Goal: Information Seeking & Learning: Learn about a topic

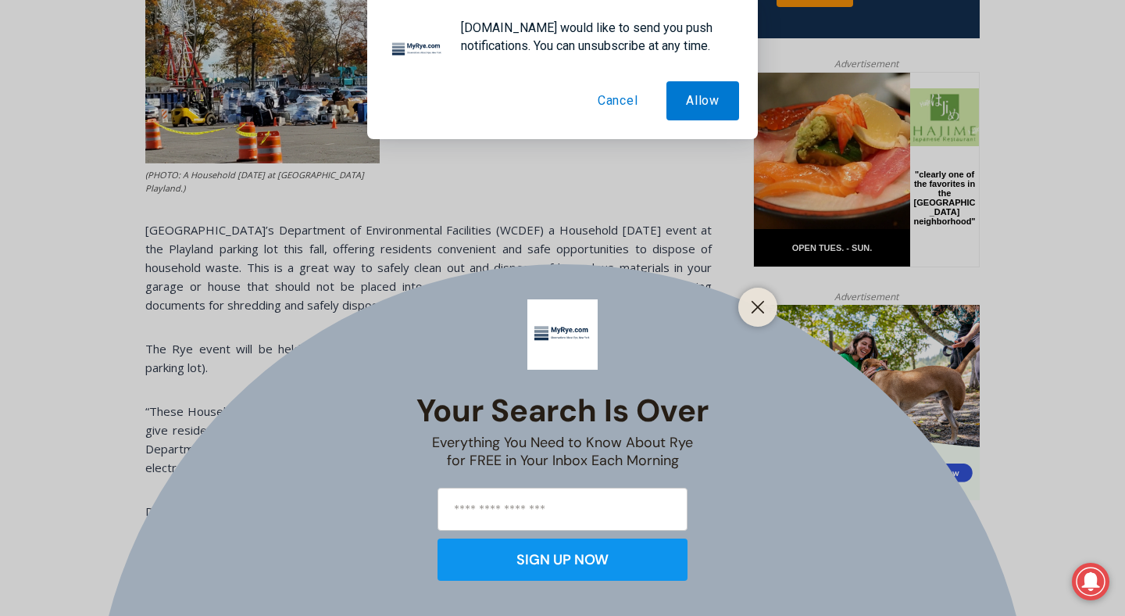
scroll to position [718, 0]
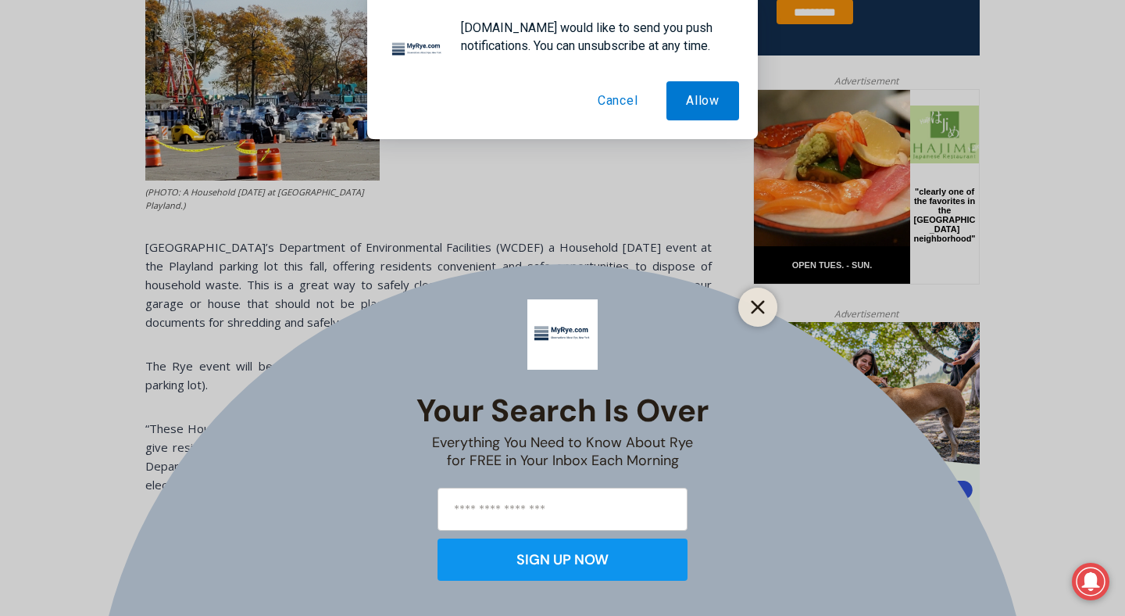
click at [752, 315] on button "Close" at bounding box center [758, 307] width 22 height 22
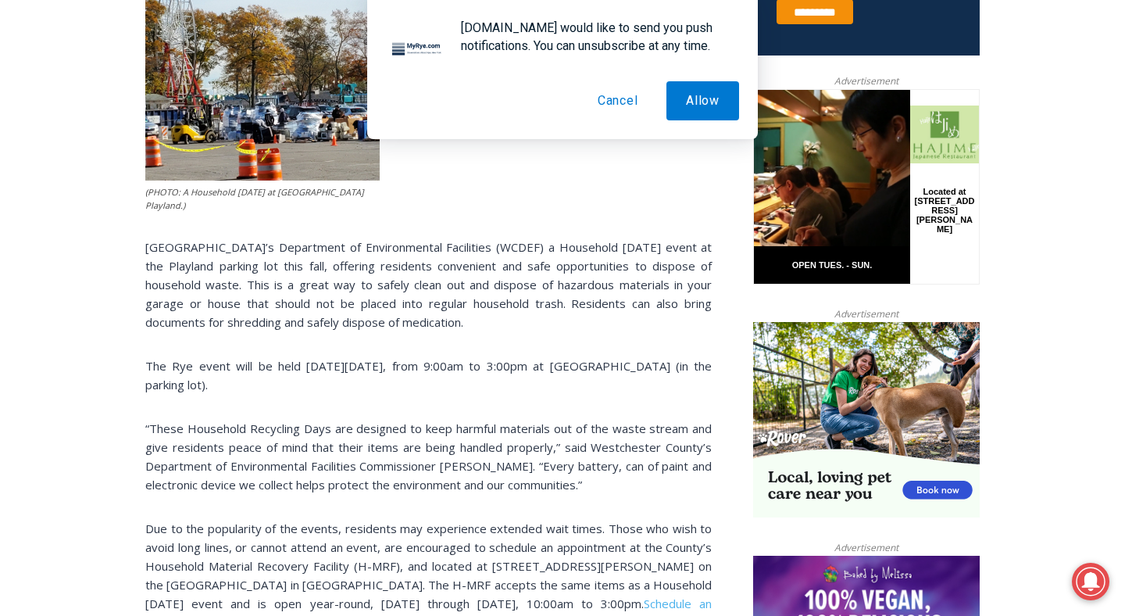
click at [613, 102] on button "Cancel" at bounding box center [618, 100] width 80 height 39
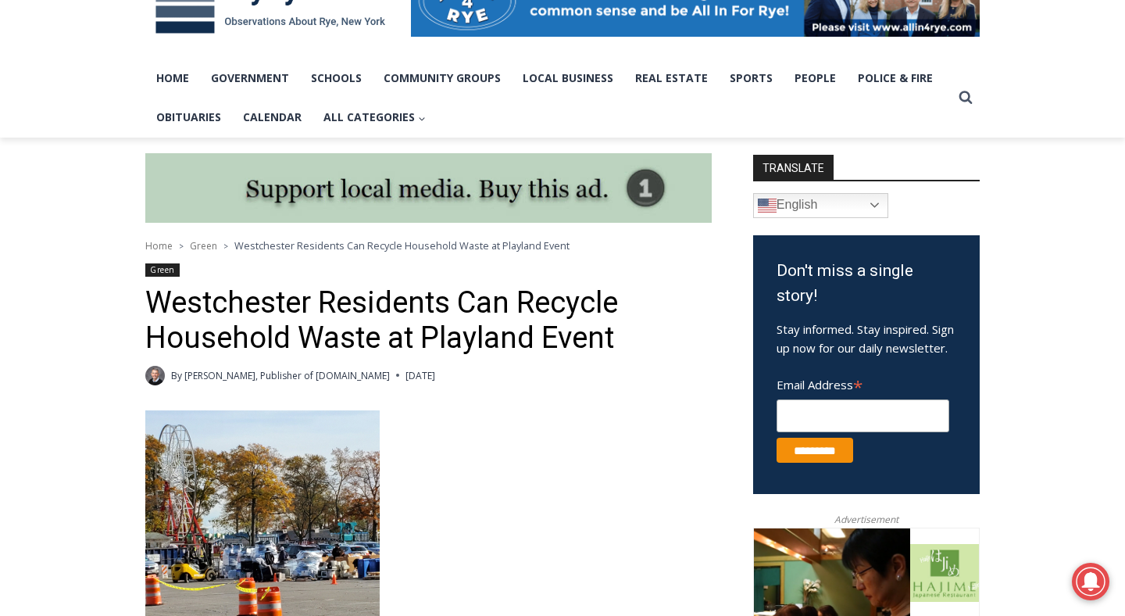
scroll to position [0, 0]
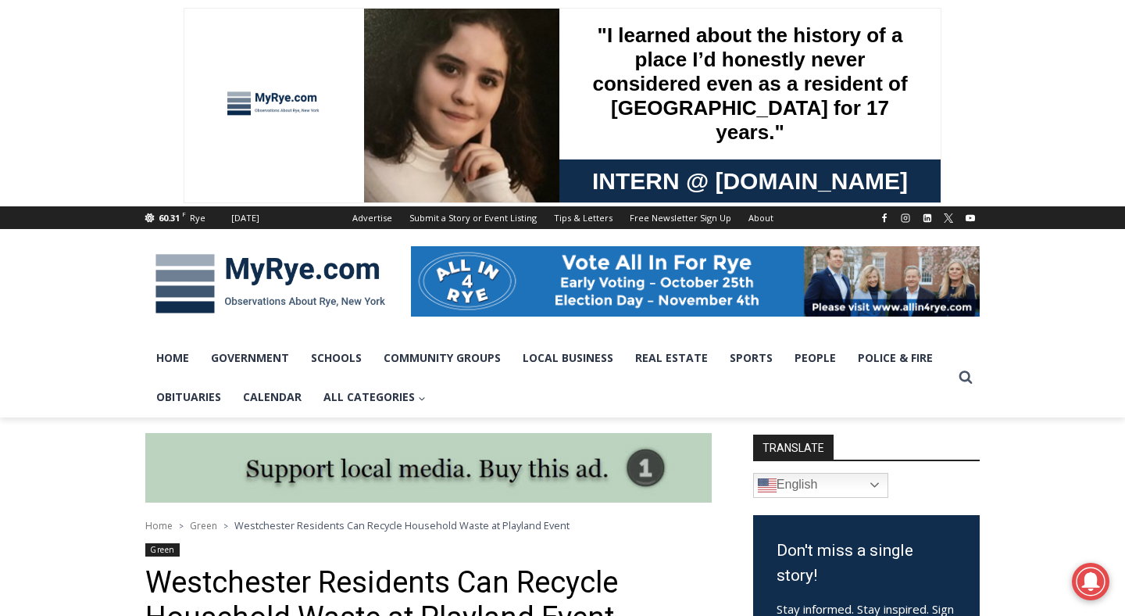
click at [309, 280] on img at bounding box center [270, 283] width 250 height 81
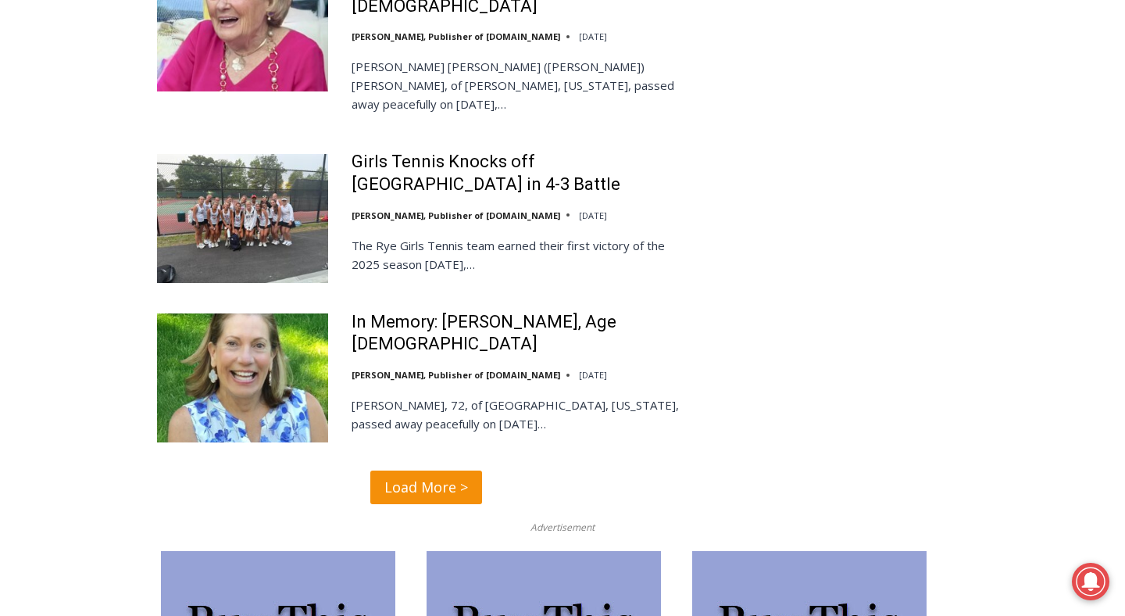
scroll to position [3728, 0]
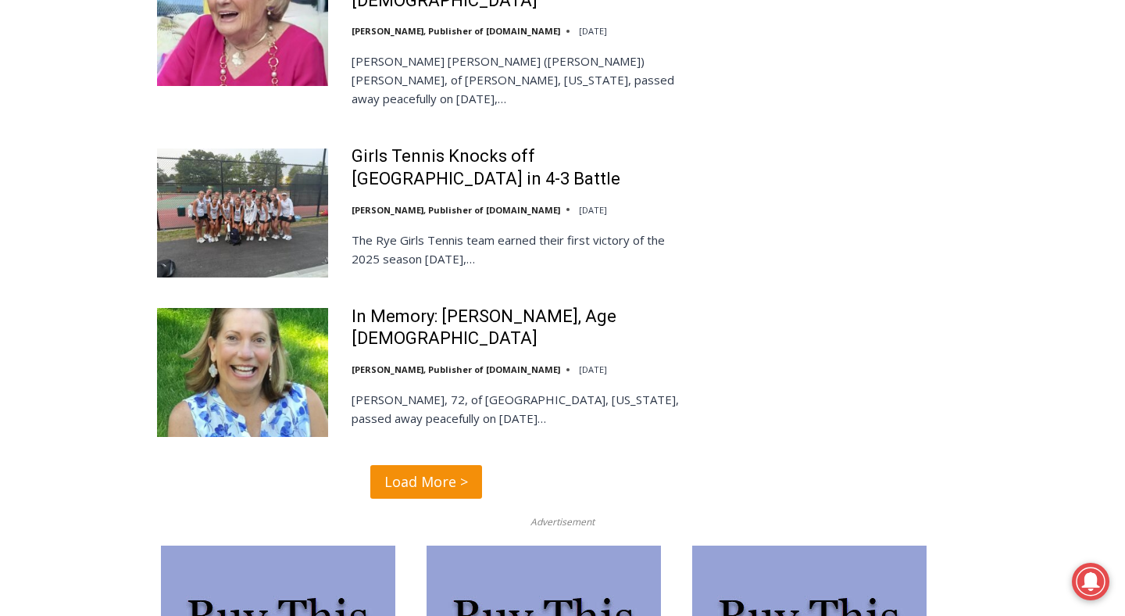
click at [446, 470] on span "Load More >" at bounding box center [426, 481] width 84 height 23
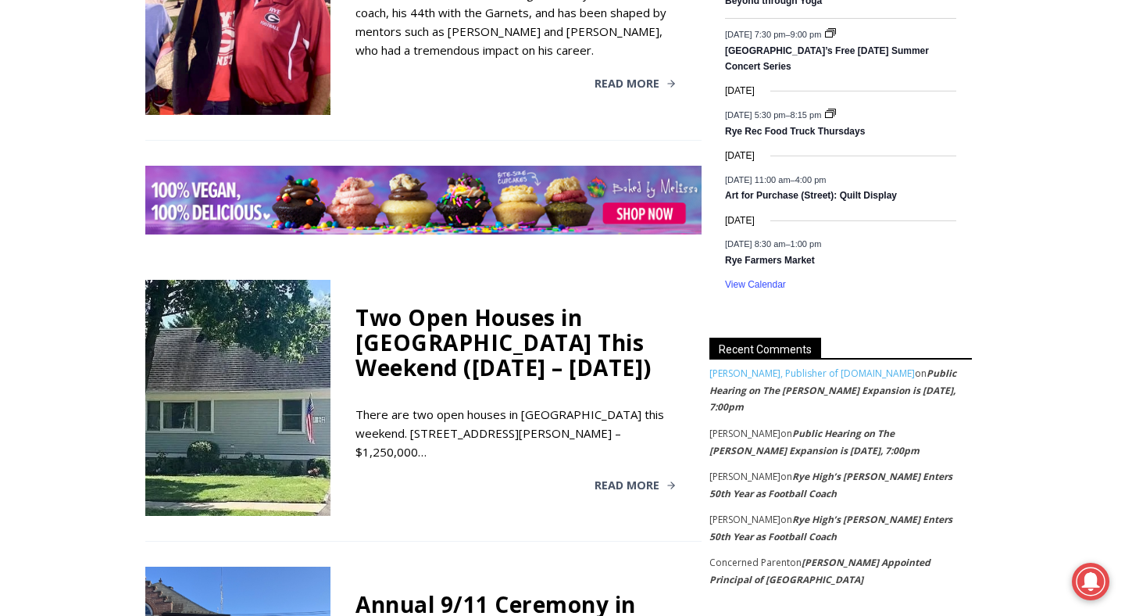
scroll to position [2178, 0]
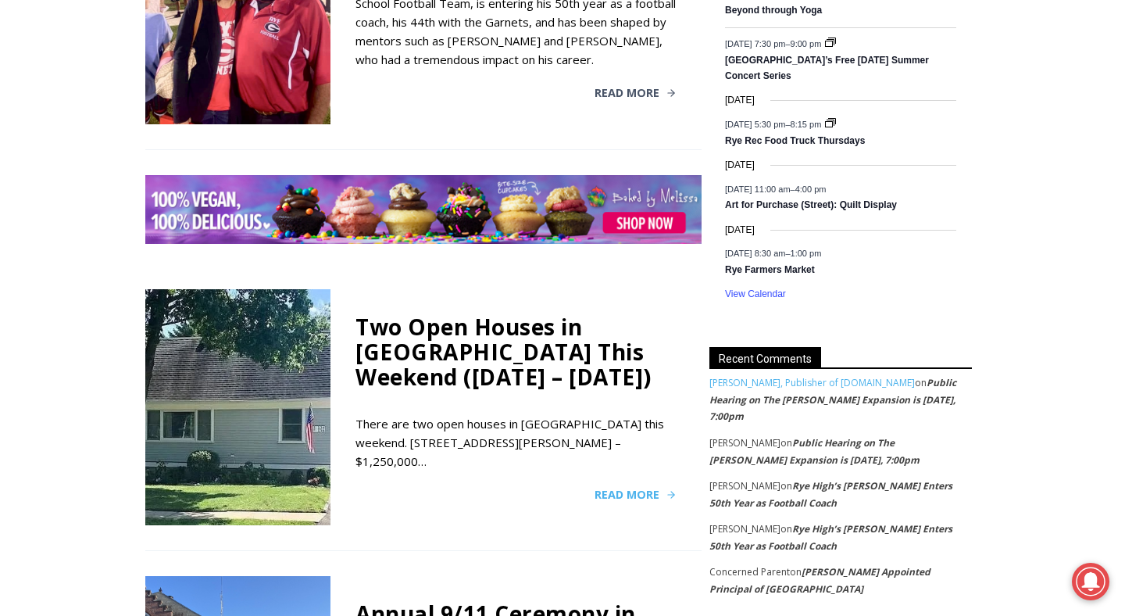
click at [609, 489] on span "Read More" at bounding box center [627, 494] width 65 height 11
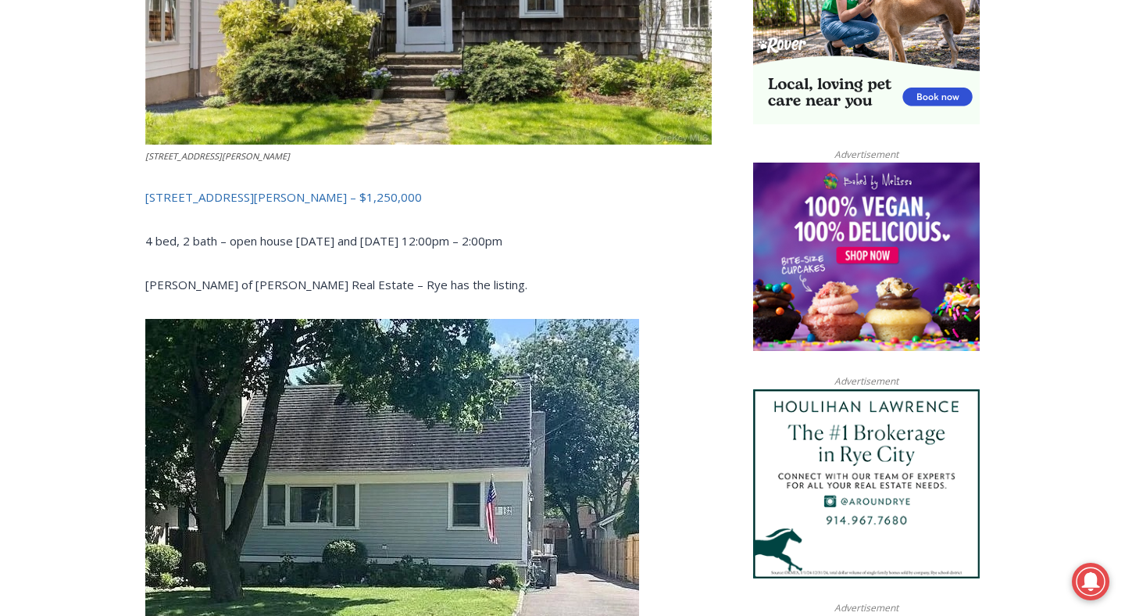
scroll to position [1064, 0]
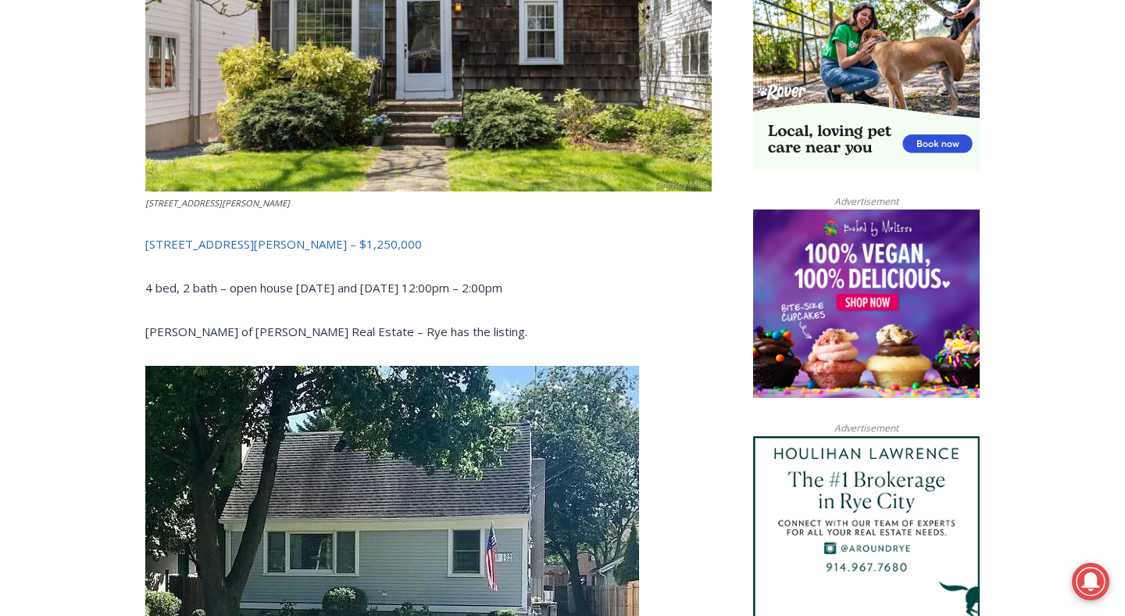
click at [273, 236] on link "504 Milton Road, Rye – $1,250,000" at bounding box center [283, 244] width 277 height 16
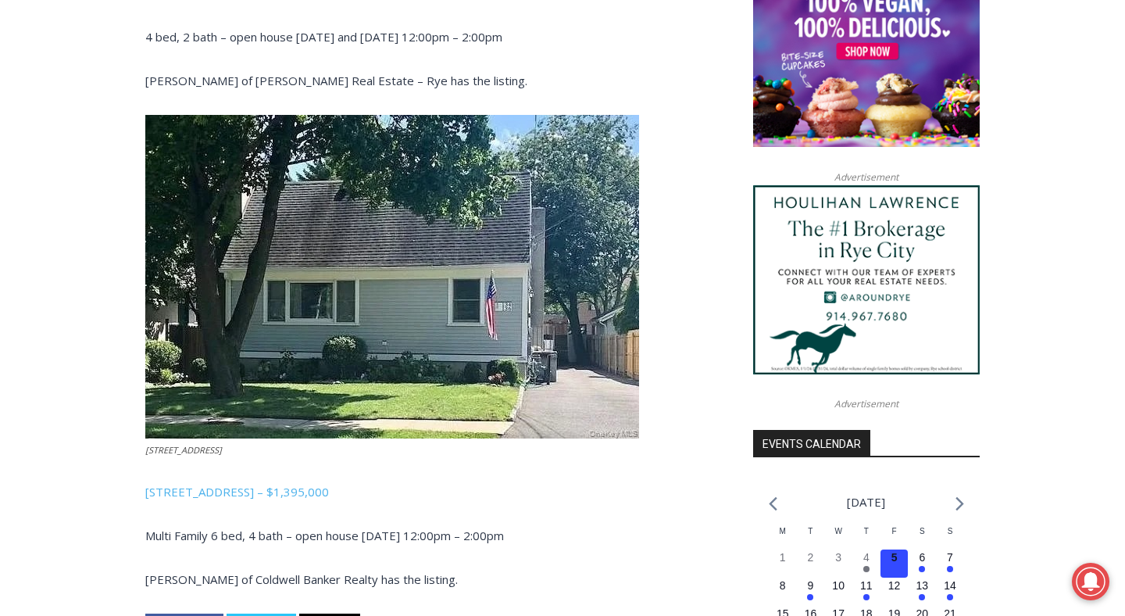
scroll to position [1334, 0]
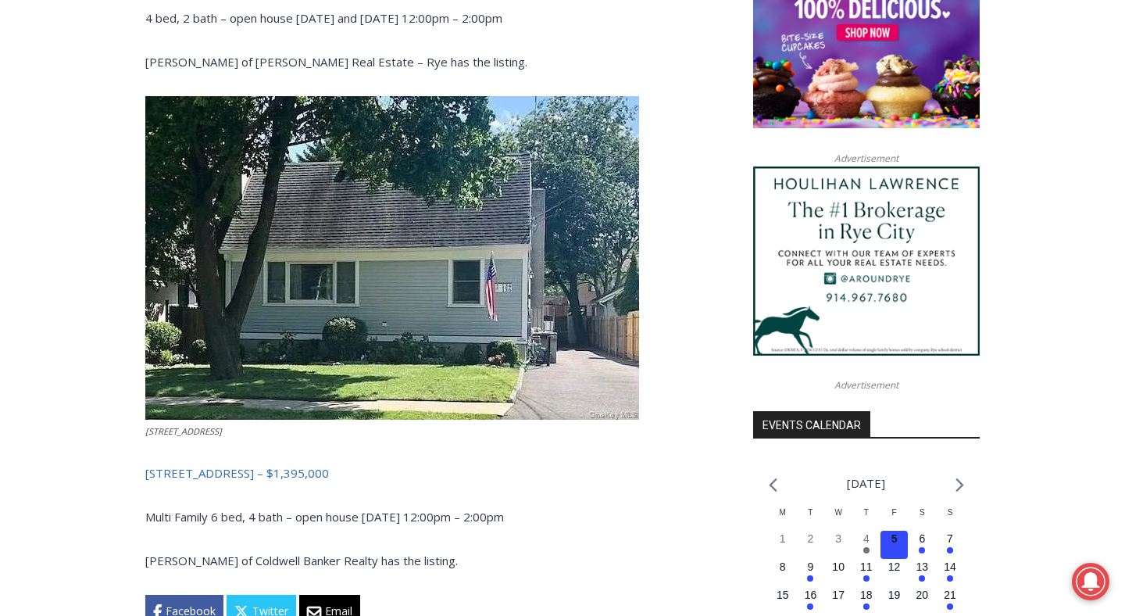
click at [283, 465] on link "134-136 Dearborn Avenue, Rye – $1,395,000" at bounding box center [237, 473] width 184 height 16
